Goal: Information Seeking & Learning: Check status

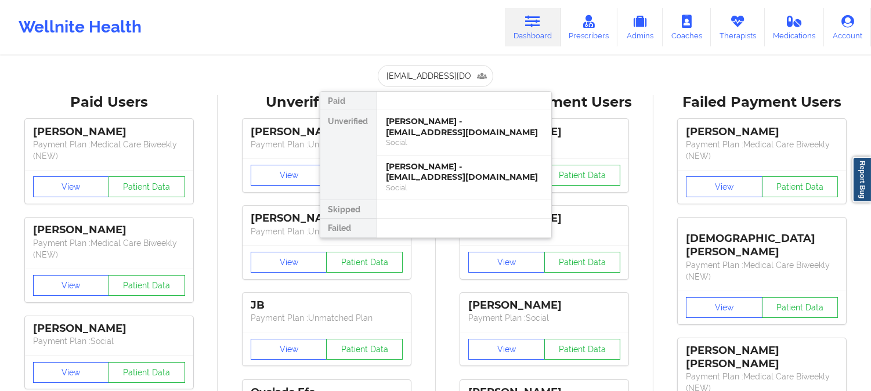
scroll to position [0, 12]
type input "[EMAIL_ADDRESS][DOMAIN_NAME]"
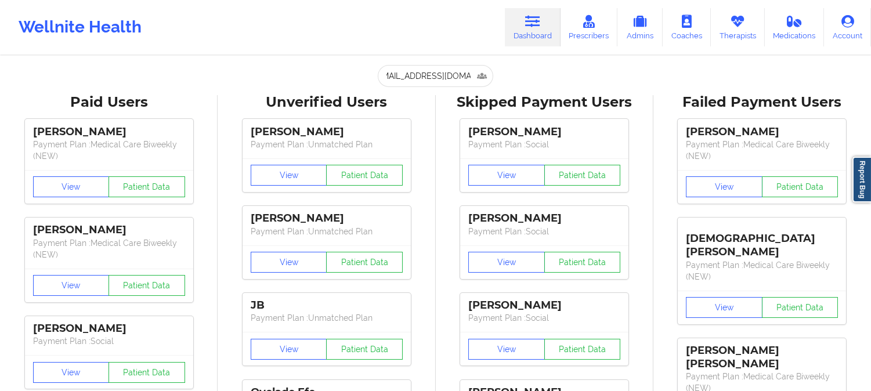
scroll to position [0, 0]
click at [409, 79] on input "[EMAIL_ADDRESS][DOMAIN_NAME]" at bounding box center [435, 76] width 115 height 22
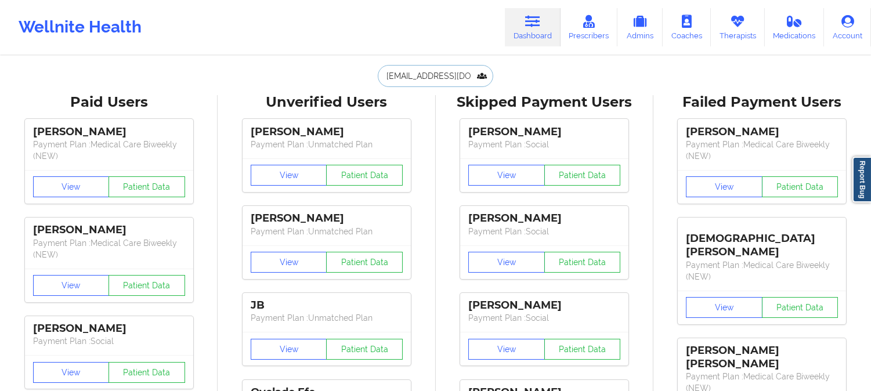
click at [468, 73] on input "[EMAIL_ADDRESS][DOMAIN_NAME]" at bounding box center [435, 76] width 115 height 22
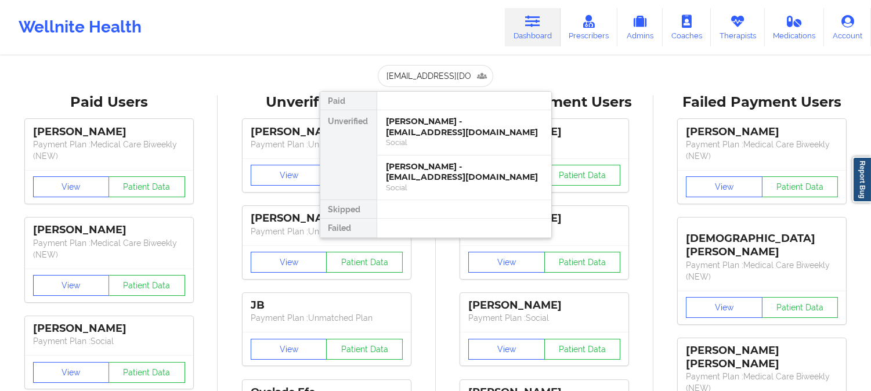
click at [519, 21] on link "Dashboard" at bounding box center [533, 27] width 56 height 38
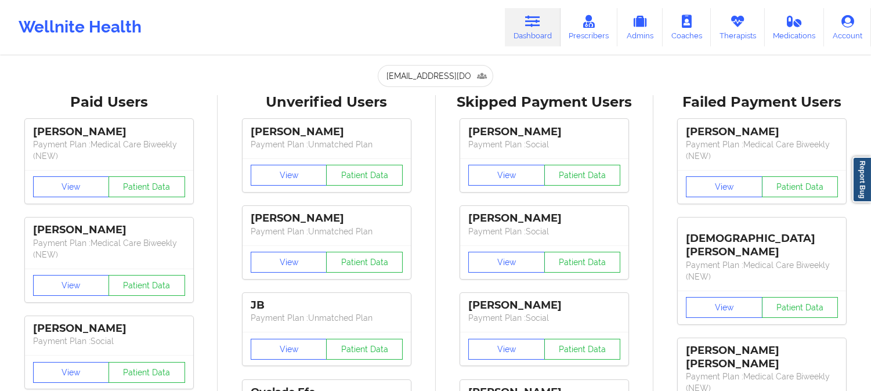
click at [519, 21] on link "Dashboard" at bounding box center [533, 27] width 56 height 38
click at [726, 23] on link "Therapists" at bounding box center [738, 27] width 54 height 38
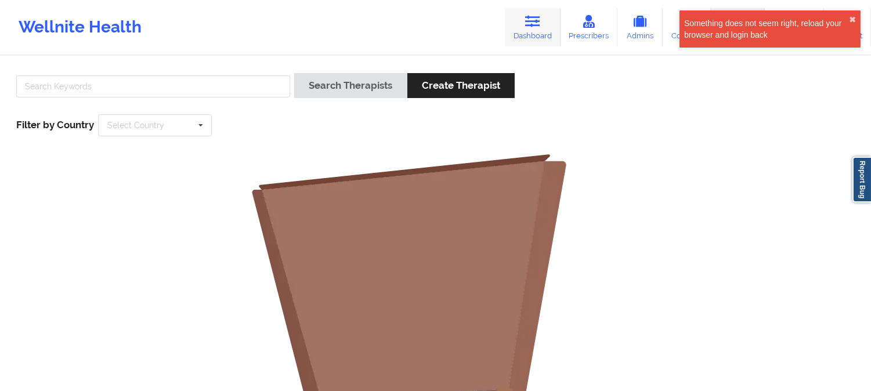
click at [524, 12] on link "Dashboard" at bounding box center [533, 27] width 56 height 38
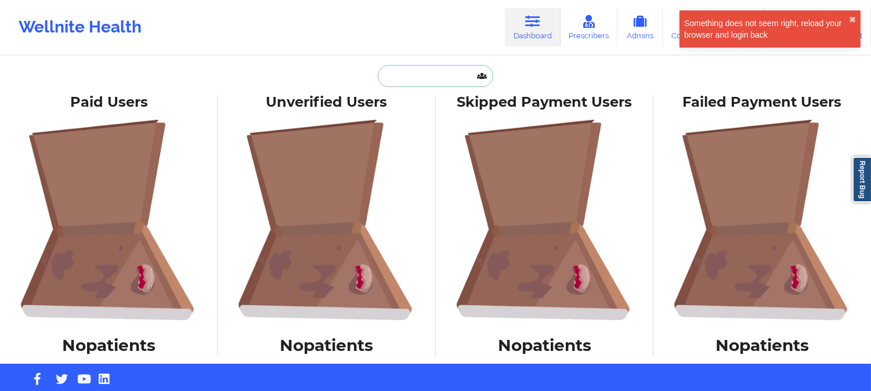
click at [425, 78] on input "text" at bounding box center [435, 76] width 115 height 22
paste input "[PERSON_NAME] and [PERSON_NAME]"
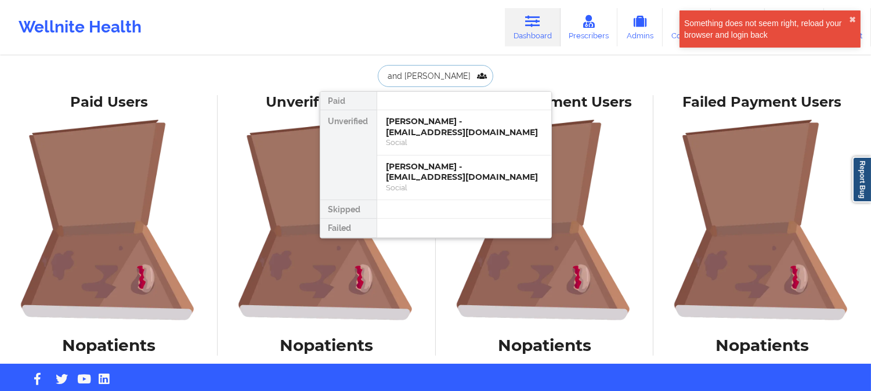
type input "[PERSON_NAME] and [PERSON_NAME]"
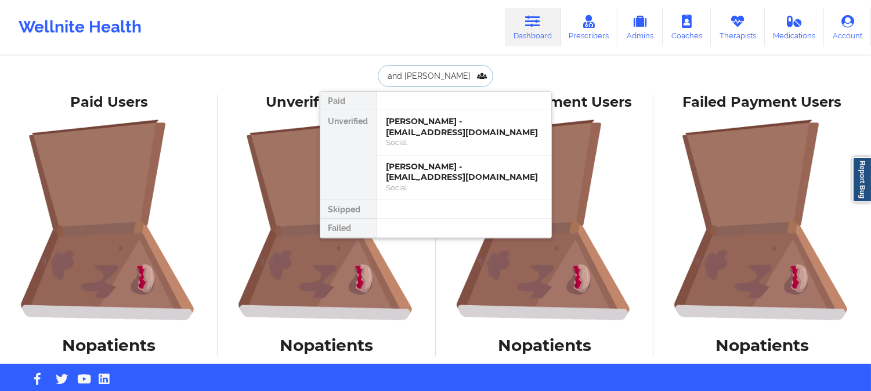
scroll to position [0, 0]
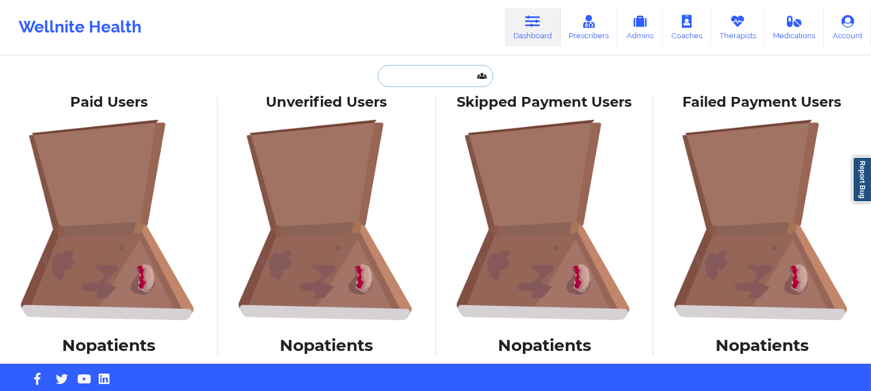
paste input "[EMAIL_ADDRESS][DOMAIN_NAME]"
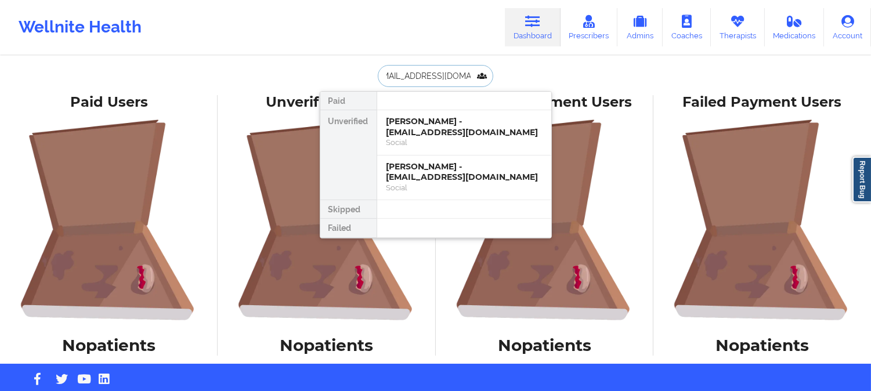
type input "[EMAIL_ADDRESS][DOMAIN_NAME]"
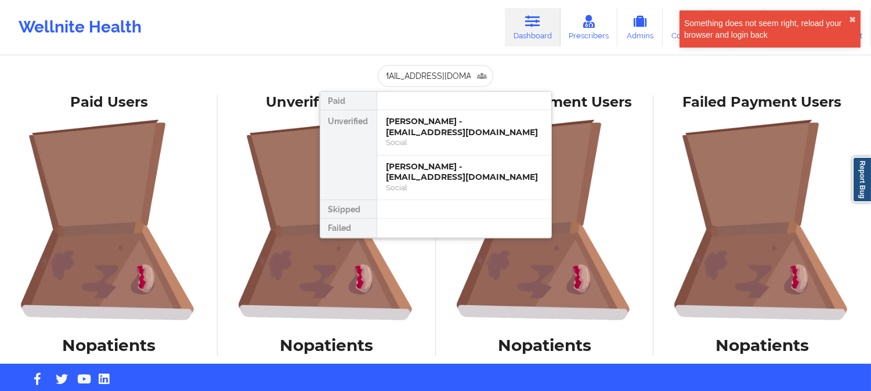
click at [285, 27] on div "Wellnite Health Dashboard Prescribers Admins Coaches Therapists Medications Acc…" at bounding box center [435, 27] width 871 height 46
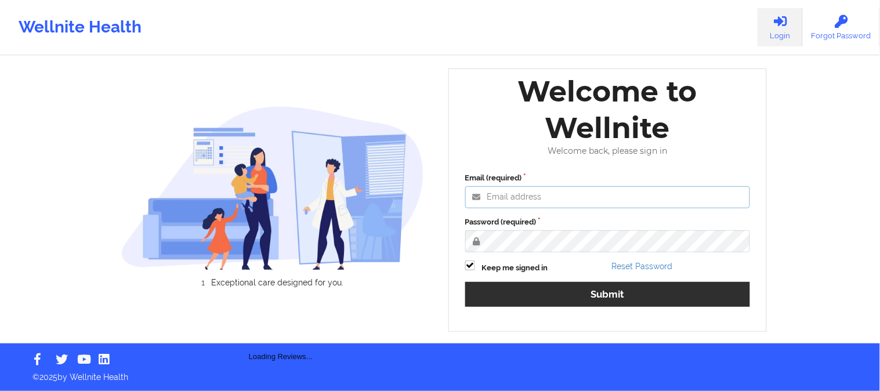
type input "[PERSON_NAME][EMAIL_ADDRESS][DOMAIN_NAME]"
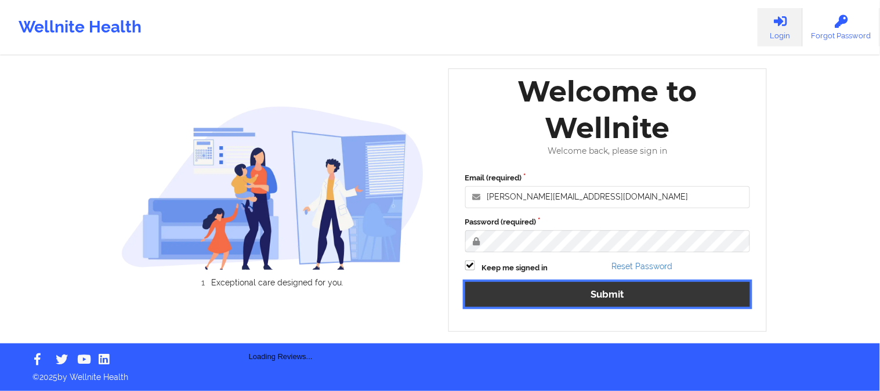
click at [547, 300] on button "Submit" at bounding box center [607, 294] width 285 height 25
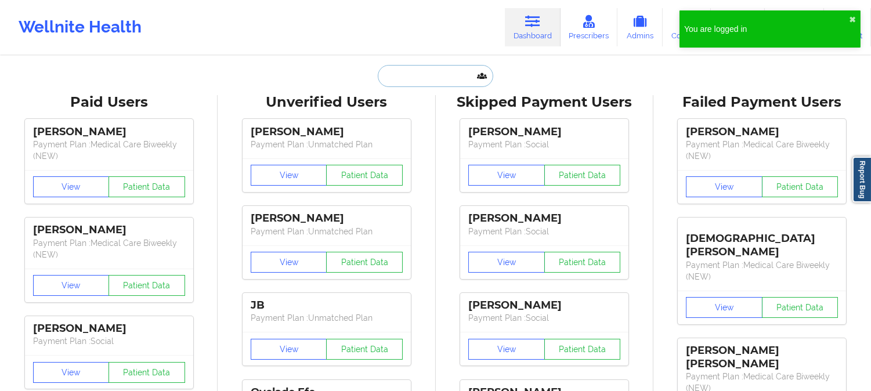
click at [408, 85] on input "text" at bounding box center [435, 76] width 115 height 22
paste input "[EMAIL_ADDRESS][DOMAIN_NAME]"
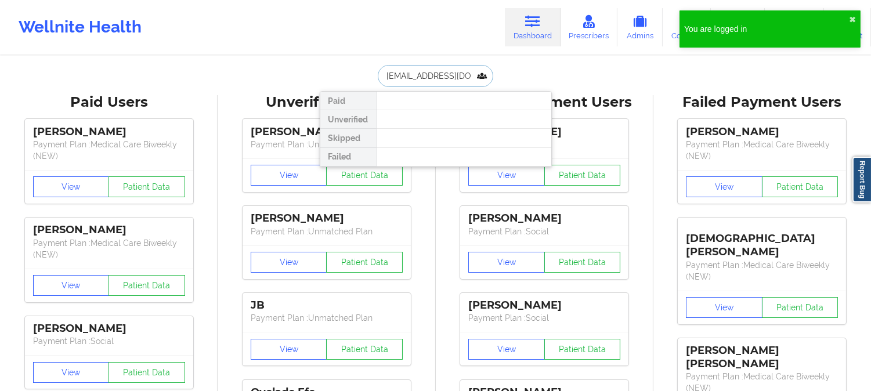
scroll to position [0, 12]
type input "[EMAIL_ADDRESS][DOMAIN_NAME]"
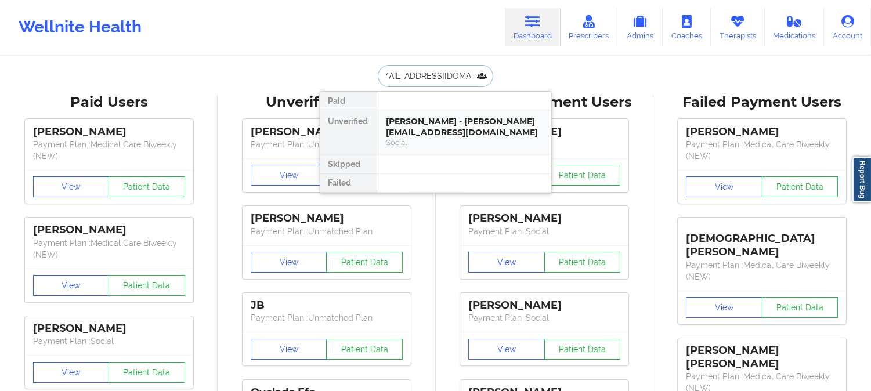
click at [411, 120] on div "KATHERINE BURTON - katykateburton@gmail.com" at bounding box center [463, 126] width 155 height 21
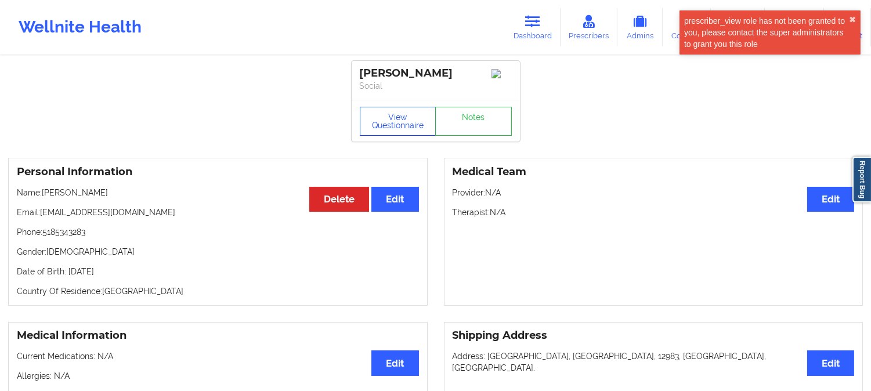
click at [396, 135] on button "View Questionnaire" at bounding box center [398, 121] width 77 height 29
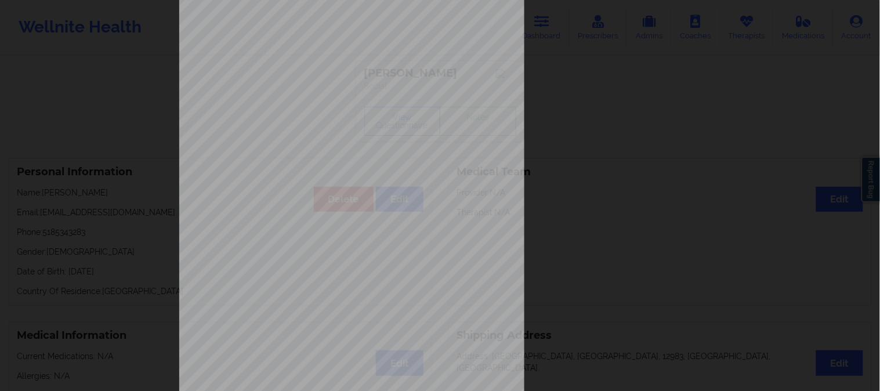
scroll to position [162, 0]
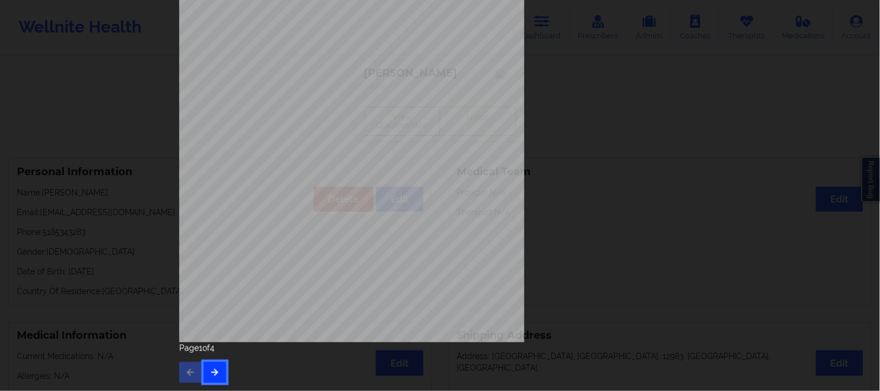
click at [212, 368] on icon "button" at bounding box center [215, 371] width 10 height 7
click at [212, 374] on icon "button" at bounding box center [215, 371] width 10 height 7
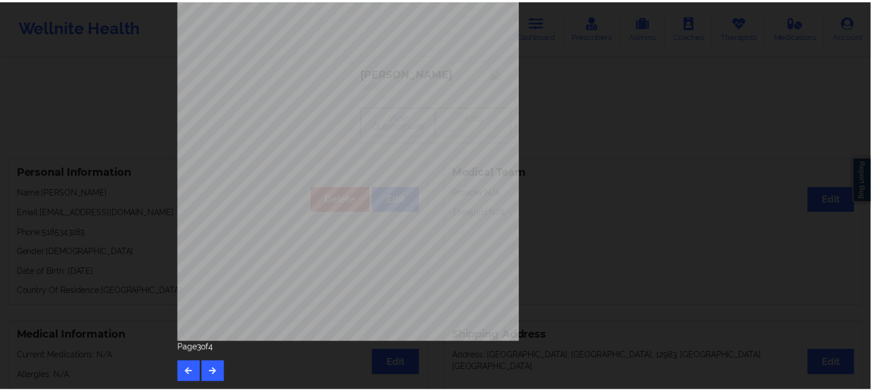
scroll to position [0, 0]
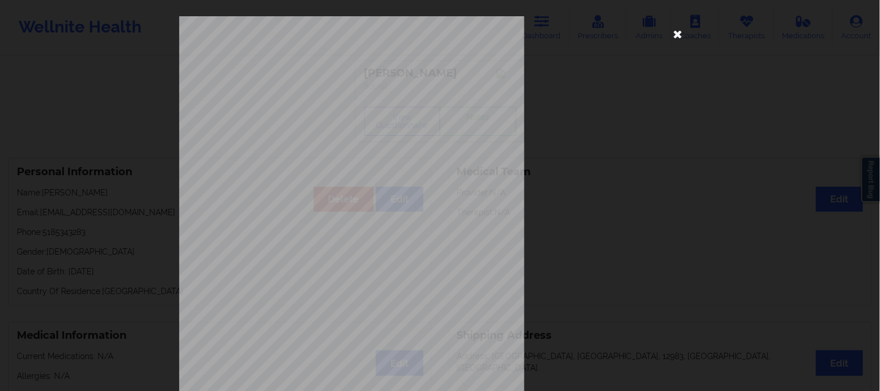
click at [675, 30] on icon at bounding box center [678, 33] width 19 height 19
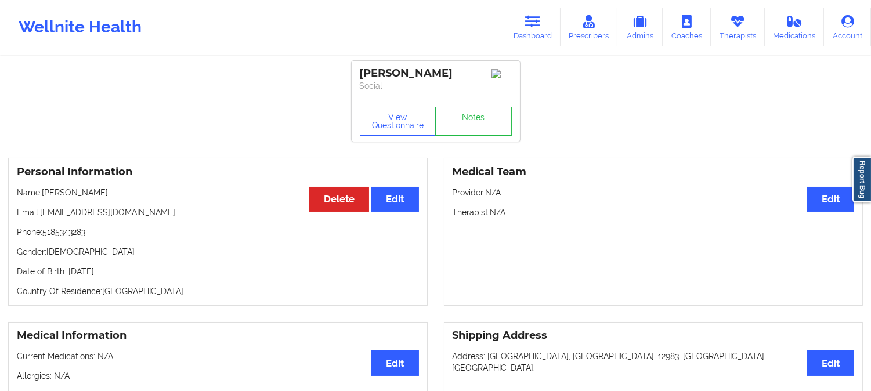
click at [494, 22] on div "Wellnite Health Dashboard Prescribers Admins Coaches Therapists Medications Acc…" at bounding box center [435, 27] width 871 height 46
click at [523, 24] on link "Dashboard" at bounding box center [533, 27] width 56 height 38
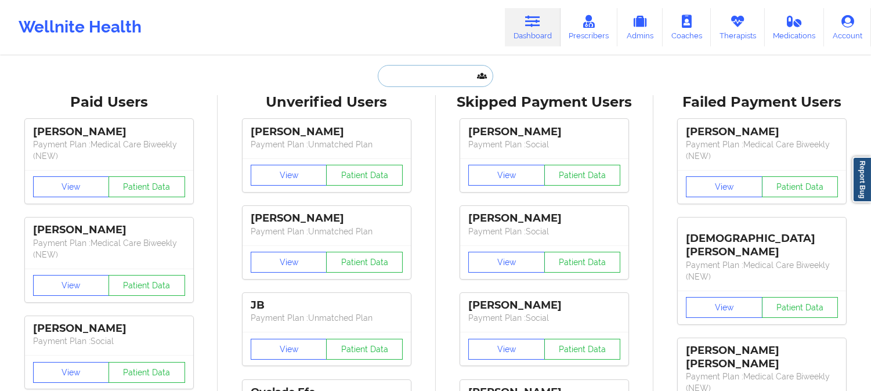
click at [451, 70] on input "text" at bounding box center [435, 76] width 115 height 22
paste input "kpourciau2@gmail.com"
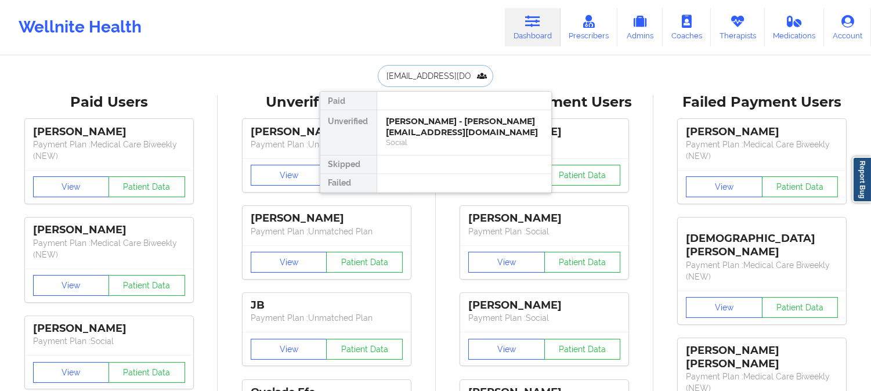
type input "kpourciau2@gmail.com"
click at [476, 129] on div "Karlie Short - kpourciau2@gmail.com" at bounding box center [463, 126] width 155 height 21
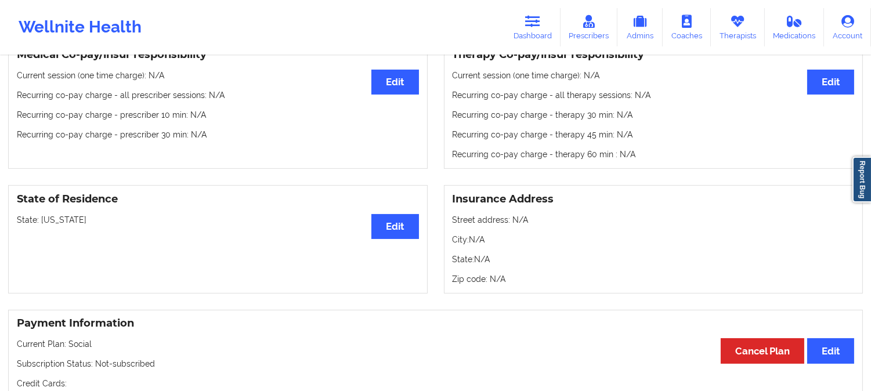
scroll to position [193, 0]
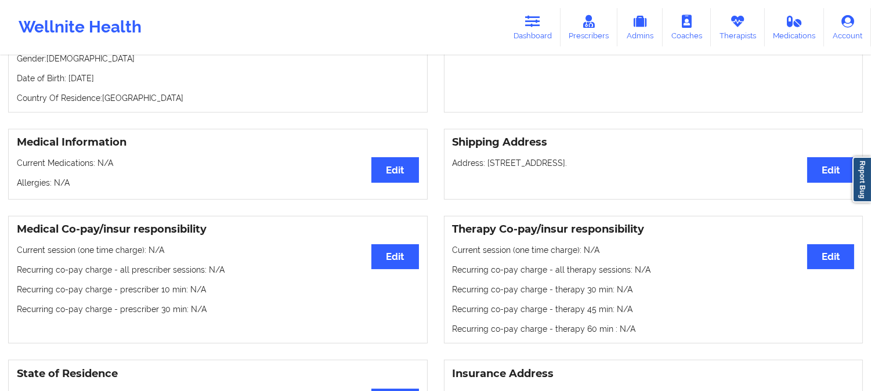
drag, startPoint x: 364, startPoint y: 88, endPoint x: 363, endPoint y: 99, distance: 10.5
click at [363, 88] on div "Personal Information Edit Delete Name: Karlie Short Email: kpourciau2@gmail.com…" at bounding box center [217, 39] width 419 height 148
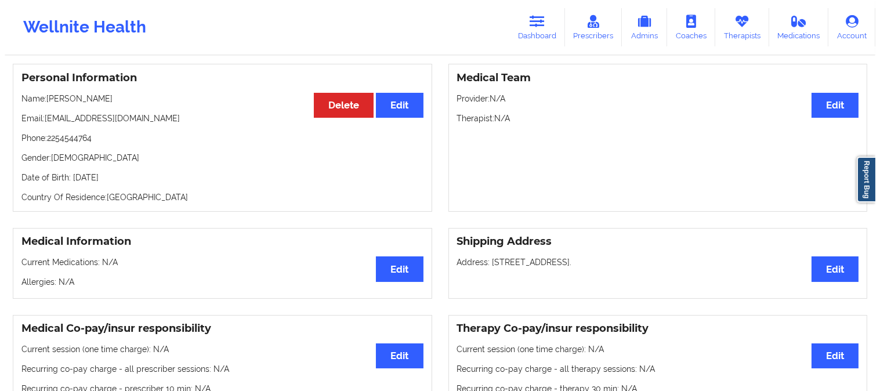
scroll to position [0, 0]
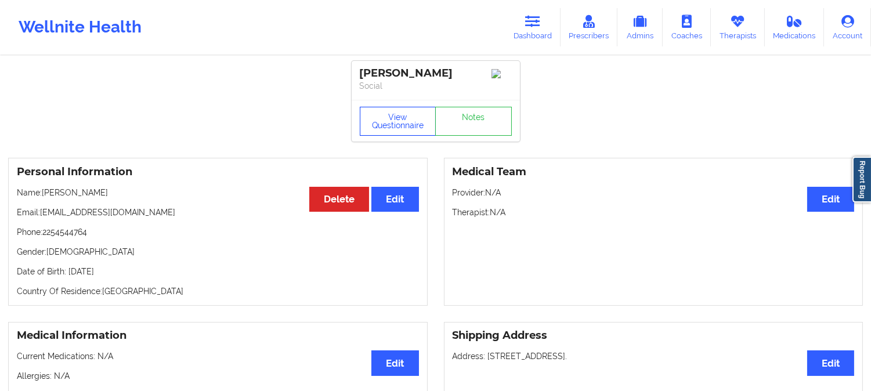
click at [390, 123] on button "View Questionnaire" at bounding box center [398, 121] width 77 height 29
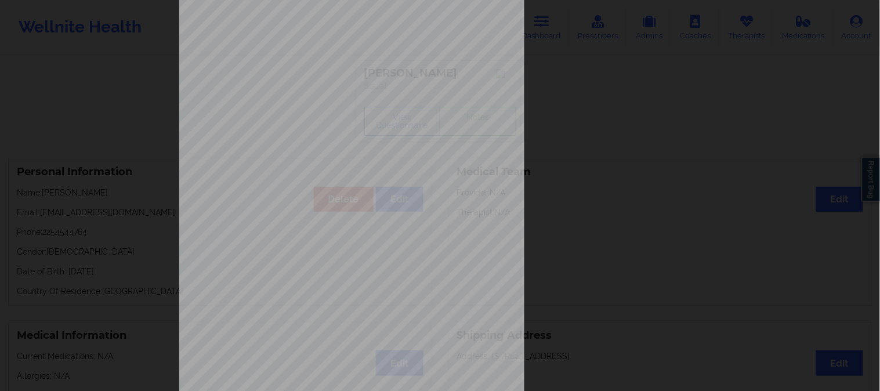
scroll to position [162, 0]
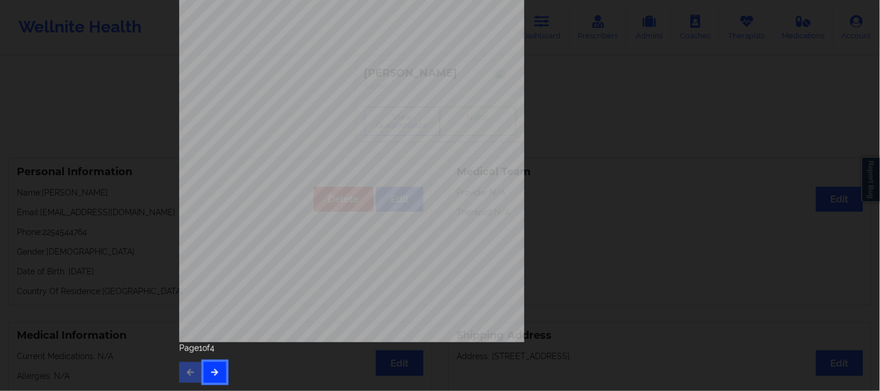
click at [219, 371] on button "button" at bounding box center [215, 372] width 23 height 21
click at [216, 369] on icon "button" at bounding box center [215, 371] width 10 height 7
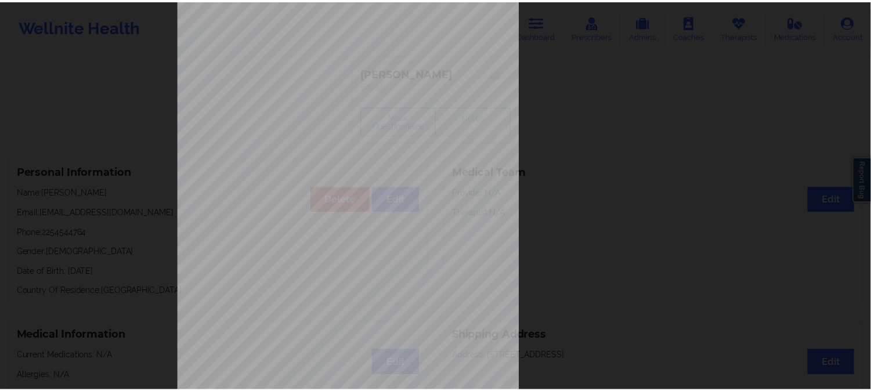
scroll to position [0, 0]
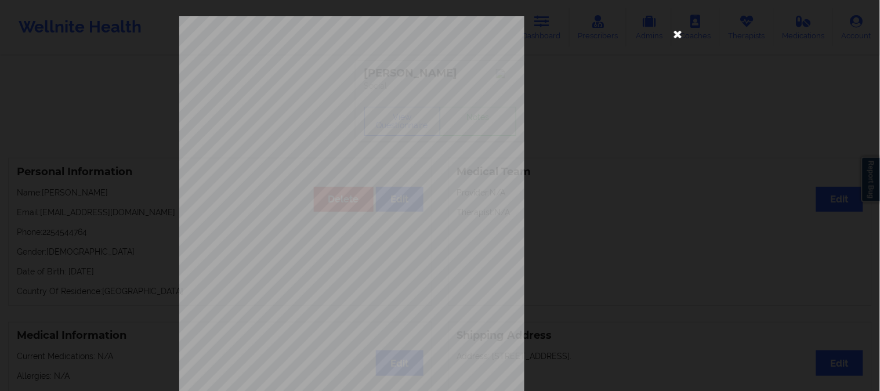
click at [673, 33] on icon at bounding box center [678, 33] width 19 height 19
